Goal: Transaction & Acquisition: Book appointment/travel/reservation

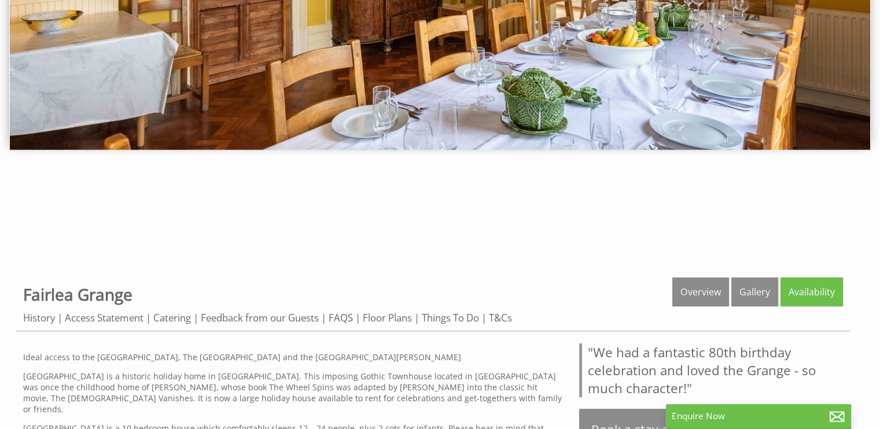
scroll to position [231, 0]
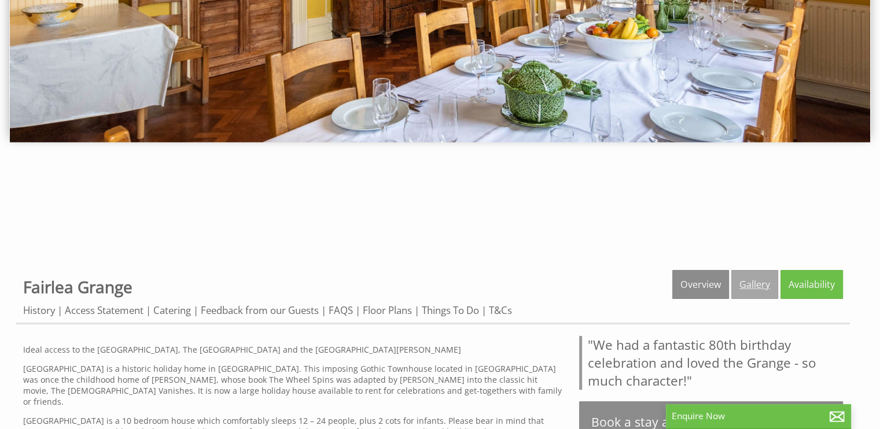
click at [749, 290] on link "Gallery" at bounding box center [754, 284] width 47 height 29
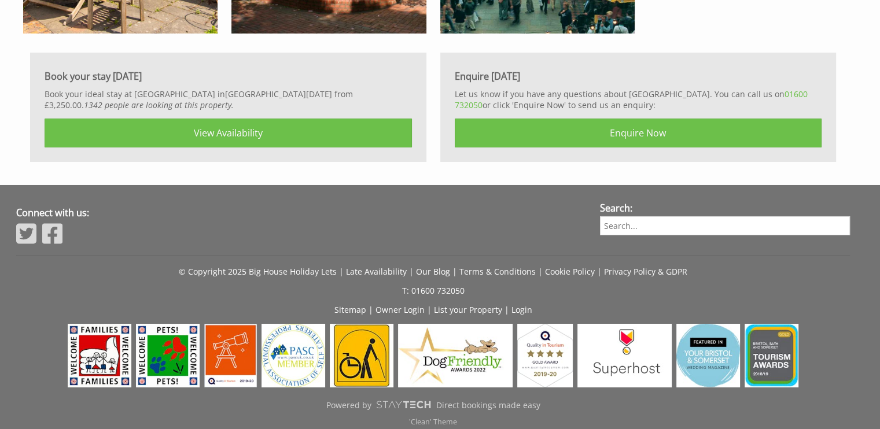
scroll to position [4149, 0]
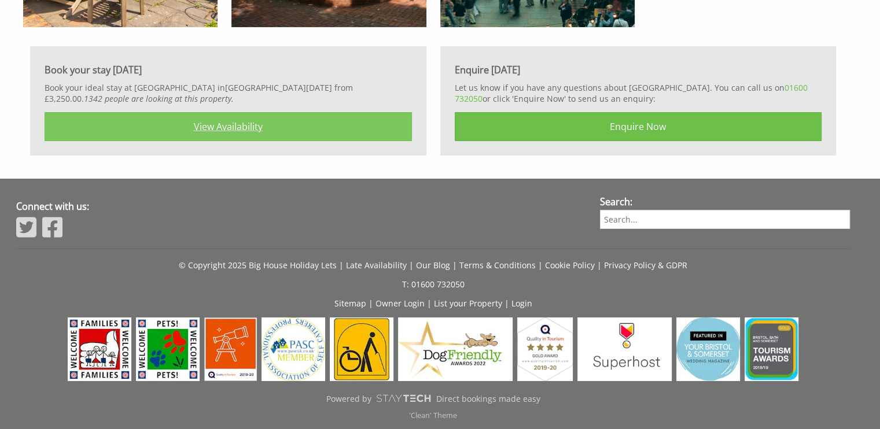
click at [224, 123] on link "View Availability" at bounding box center [228, 126] width 367 height 29
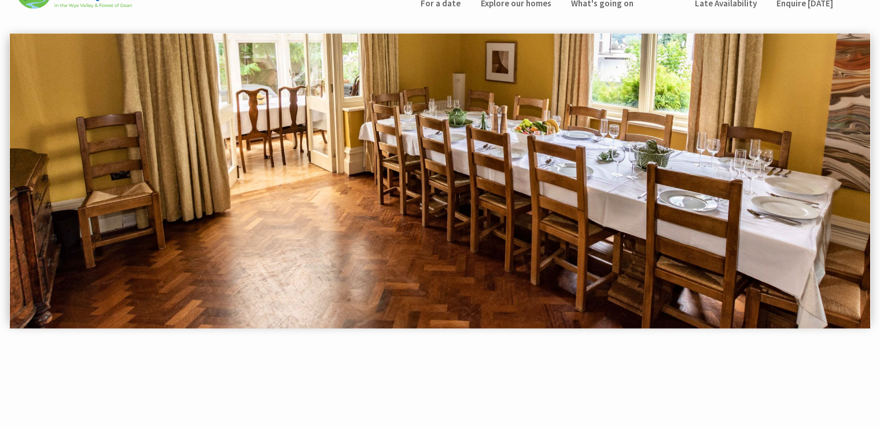
scroll to position [0, 0]
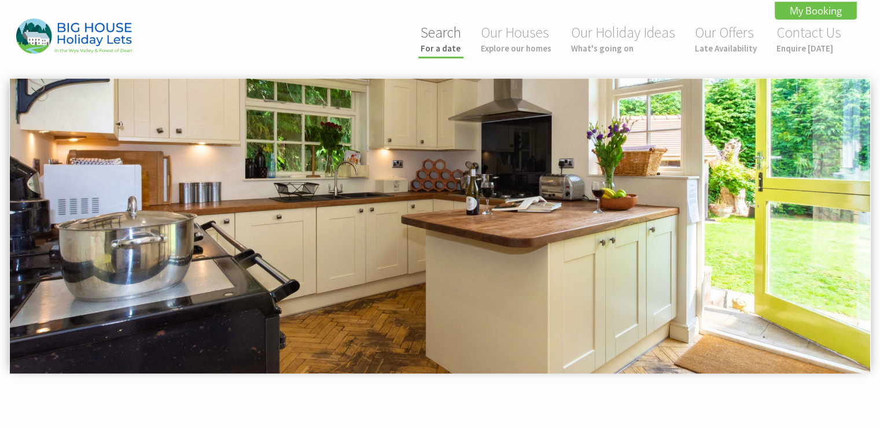
click at [442, 51] on small "For a date" at bounding box center [440, 48] width 40 height 11
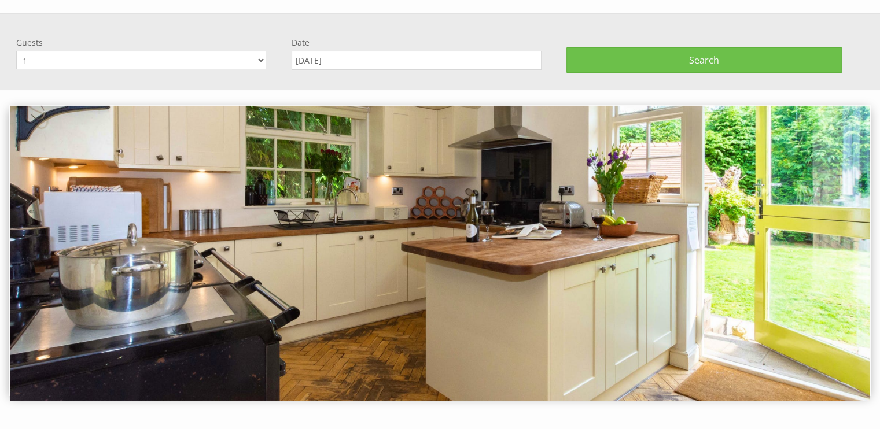
scroll to position [77, 0]
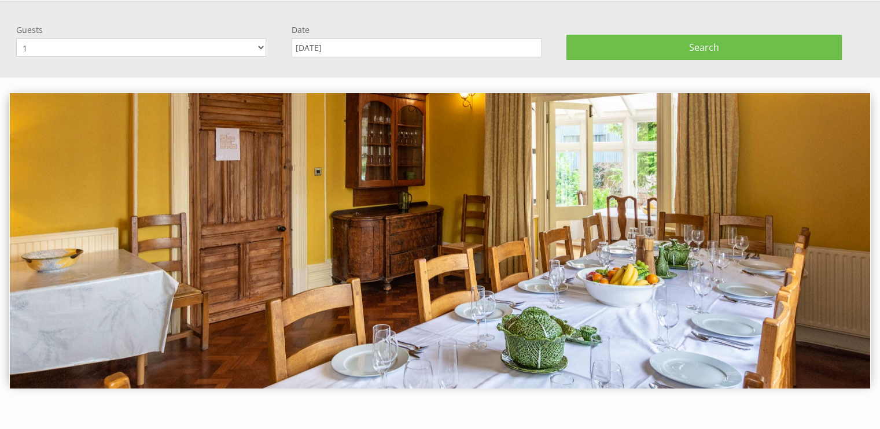
click at [259, 45] on select "1 2 3 4 5 6 7 8 9 10 11 12 13 14 15 16 17 18 19 20 21 22 23 24 25 26 27 28 29 3…" at bounding box center [141, 47] width 250 height 19
select select "20"
click at [16, 38] on select "1 2 3 4 5 6 7 8 9 10 11 12 13 14 15 16 17 18 19 20 21 22 23 24 25 26 27 28 29 3…" at bounding box center [141, 47] width 250 height 19
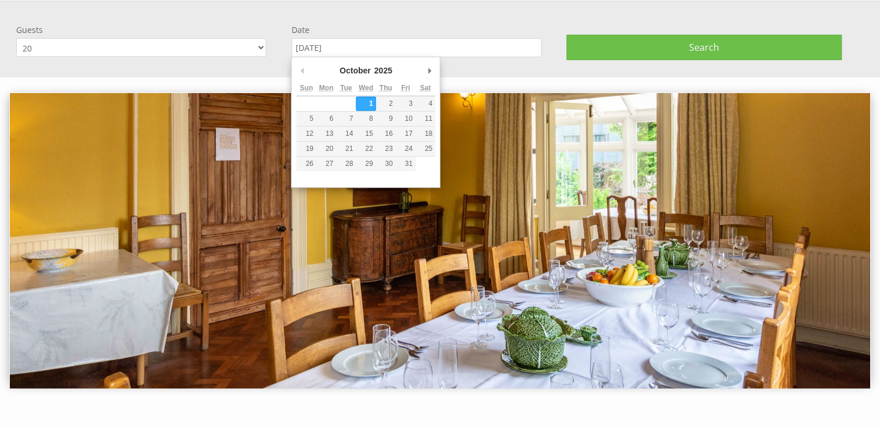
click at [349, 50] on input "[DATE]" at bounding box center [416, 47] width 250 height 19
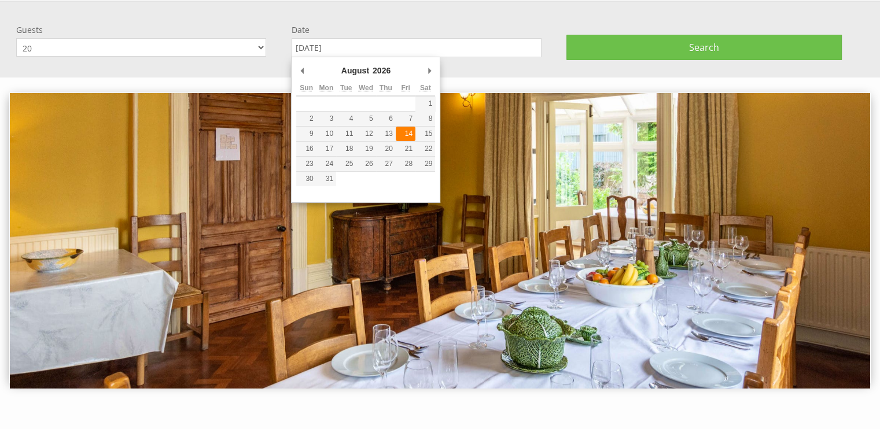
type input "14/08/2026"
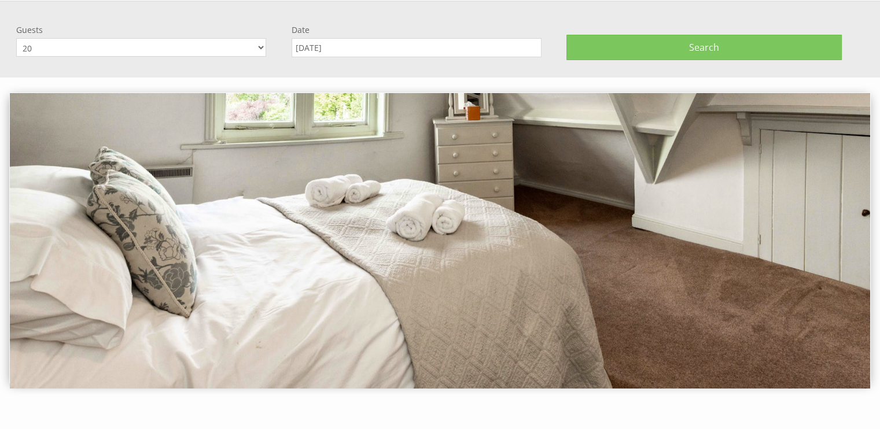
click at [638, 46] on button "Search" at bounding box center [703, 47] width 275 height 25
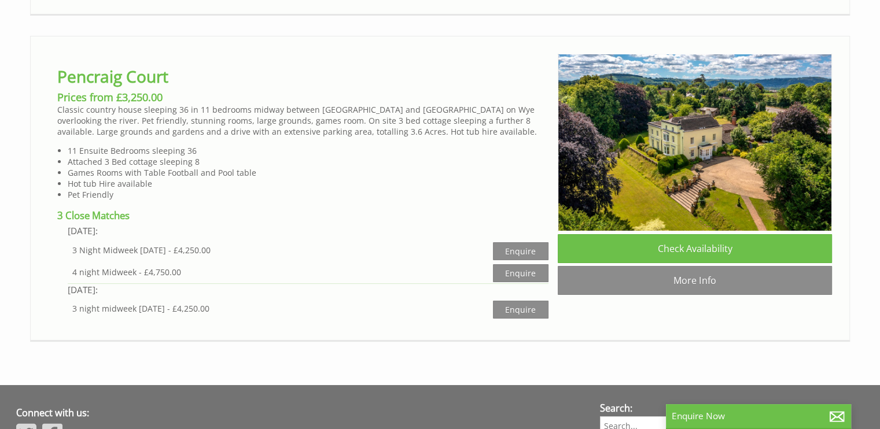
scroll to position [4589, 0]
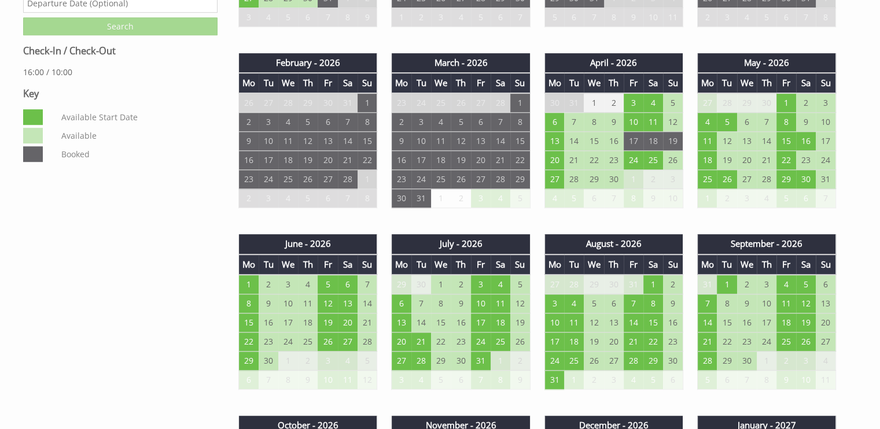
scroll to position [701, 0]
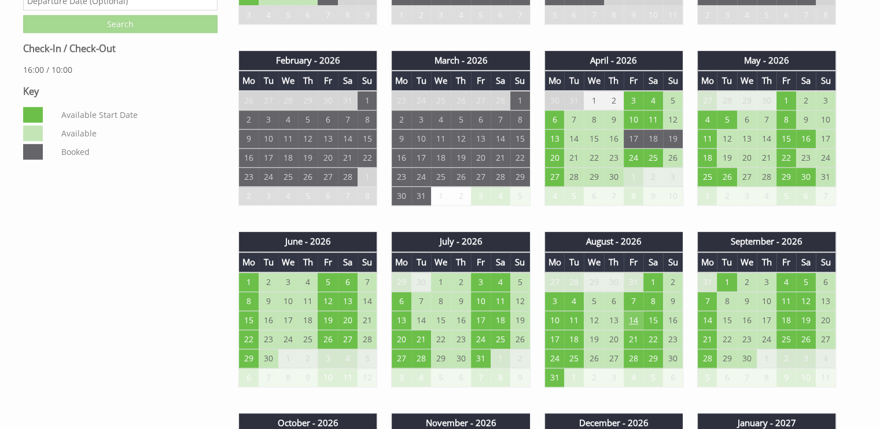
click at [631, 316] on td "14" at bounding box center [633, 320] width 20 height 19
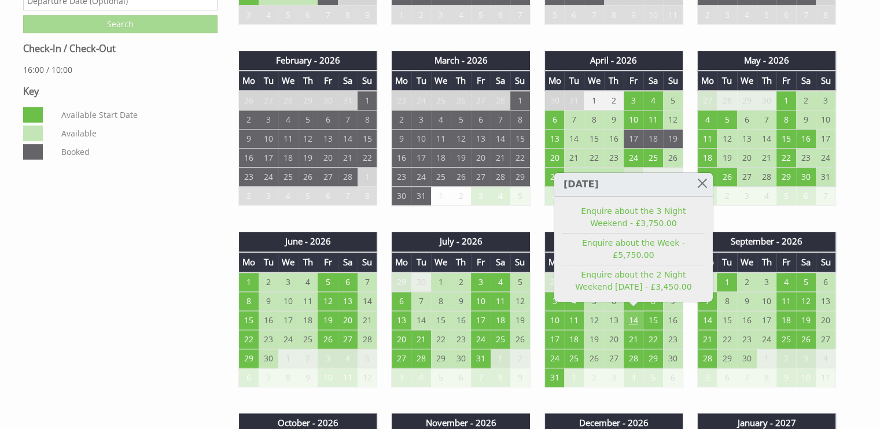
click at [633, 315] on td "14" at bounding box center [633, 320] width 20 height 19
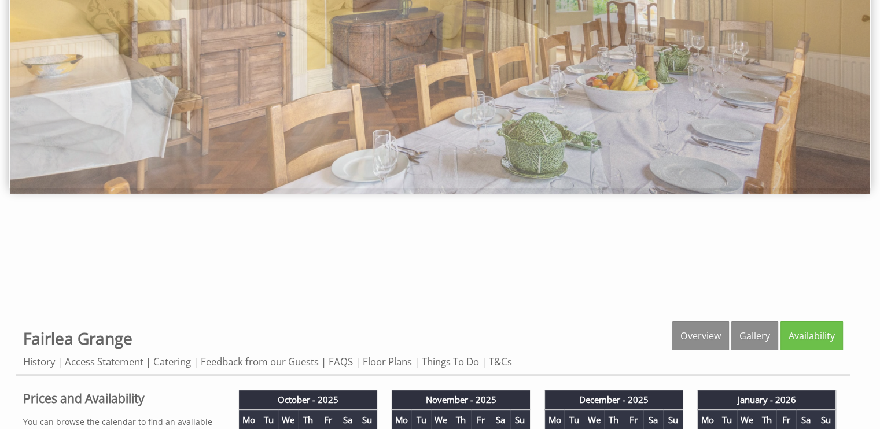
scroll to position [183, 0]
